Goal: Information Seeking & Learning: Learn about a topic

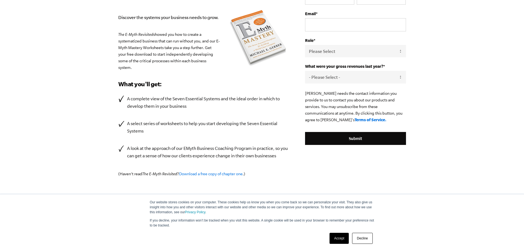
scroll to position [90, 0]
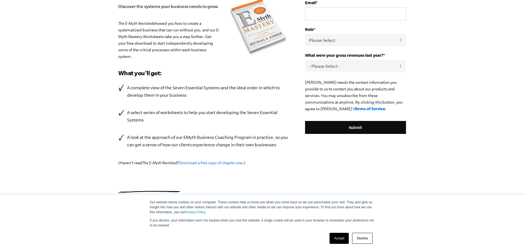
click at [364, 238] on link "Decline" at bounding box center [362, 237] width 20 height 11
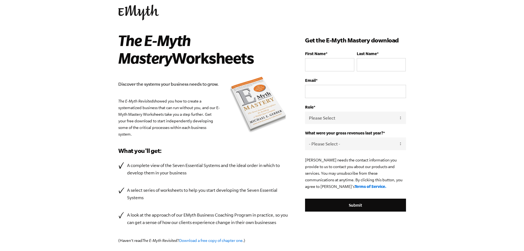
scroll to position [0, 0]
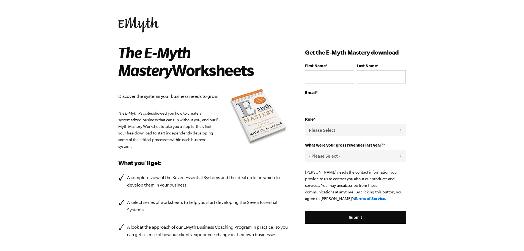
click at [309, 22] on link at bounding box center [262, 25] width 288 height 16
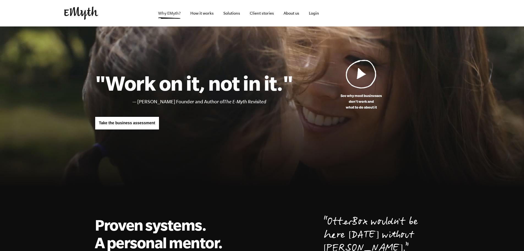
click at [173, 12] on link "Why EMyth?" at bounding box center [169, 13] width 31 height 26
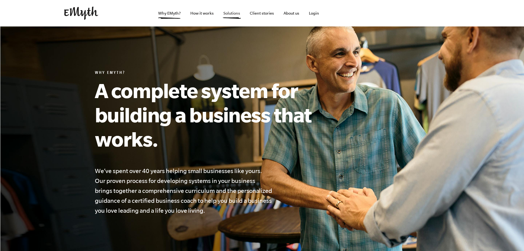
click at [232, 12] on link "Solutions" at bounding box center [232, 13] width 26 height 26
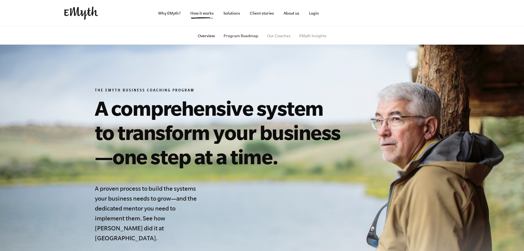
click at [248, 37] on link "Program Roadmap" at bounding box center [241, 36] width 35 height 4
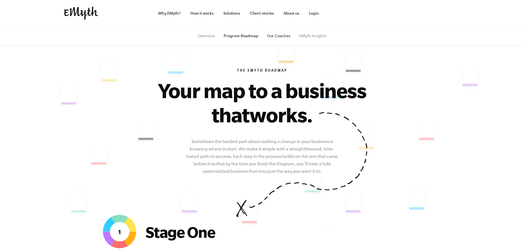
click at [275, 35] on link "Our Coaches" at bounding box center [278, 36] width 23 height 4
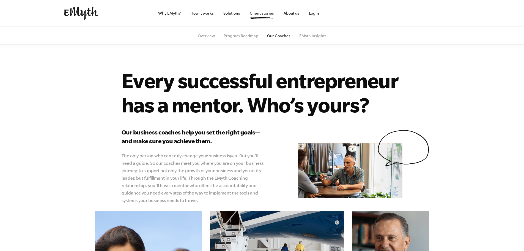
click at [264, 13] on link "Client stories" at bounding box center [261, 13] width 33 height 26
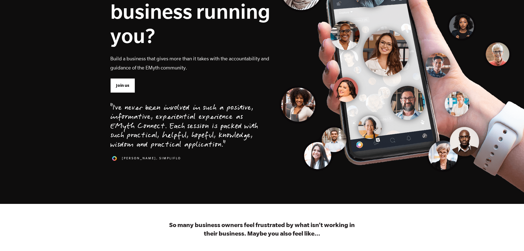
scroll to position [110, 0]
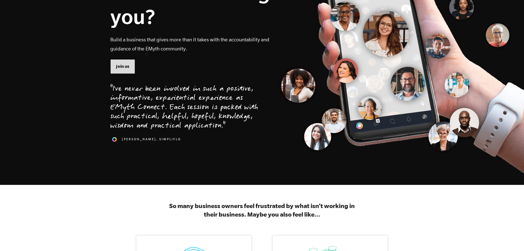
click at [118, 66] on span "Join us" at bounding box center [122, 66] width 13 height 6
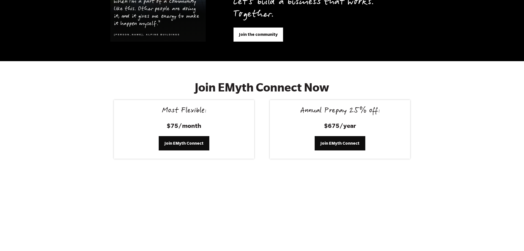
scroll to position [2268, 0]
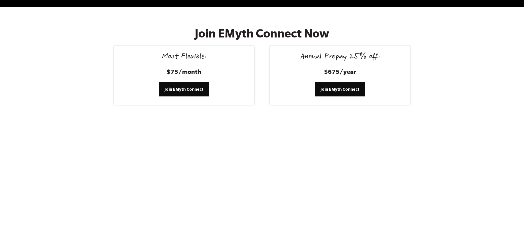
click at [449, 67] on section "Join EMyth Connect Now Most Flexible: $75/month Join EMyth Connect Annual Prepa…" at bounding box center [262, 65] width 524 height 117
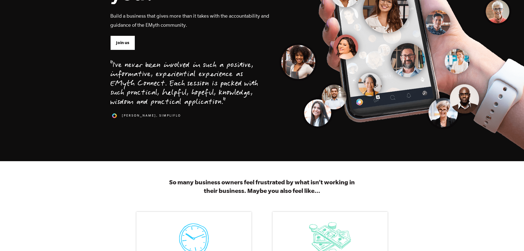
scroll to position [0, 0]
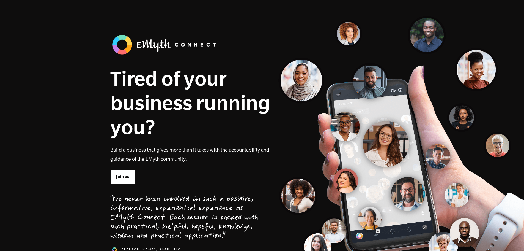
click at [173, 6] on section "Tired of your business running you? Build a business that gives more than it ta…" at bounding box center [262, 147] width 524 height 295
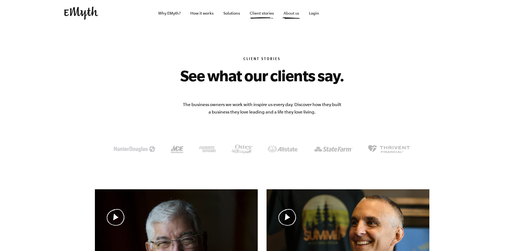
click at [293, 14] on link "About us" at bounding box center [291, 13] width 24 height 26
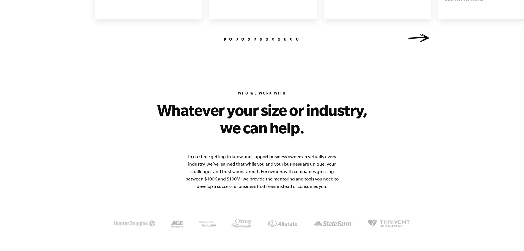
scroll to position [659, 0]
